Goal: Find specific page/section: Find specific page/section

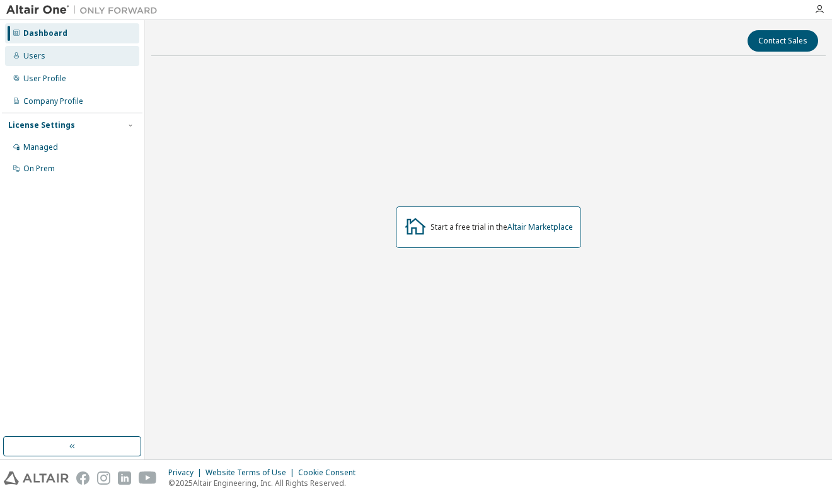
click at [42, 54] on div "Users" at bounding box center [34, 56] width 22 height 10
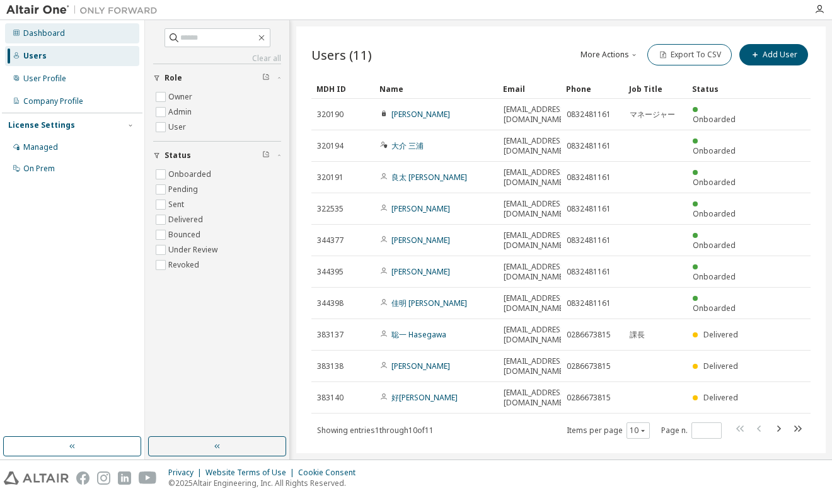
click at [45, 33] on div "Dashboard" at bounding box center [44, 33] width 42 height 10
